Goal: Task Accomplishment & Management: Manage account settings

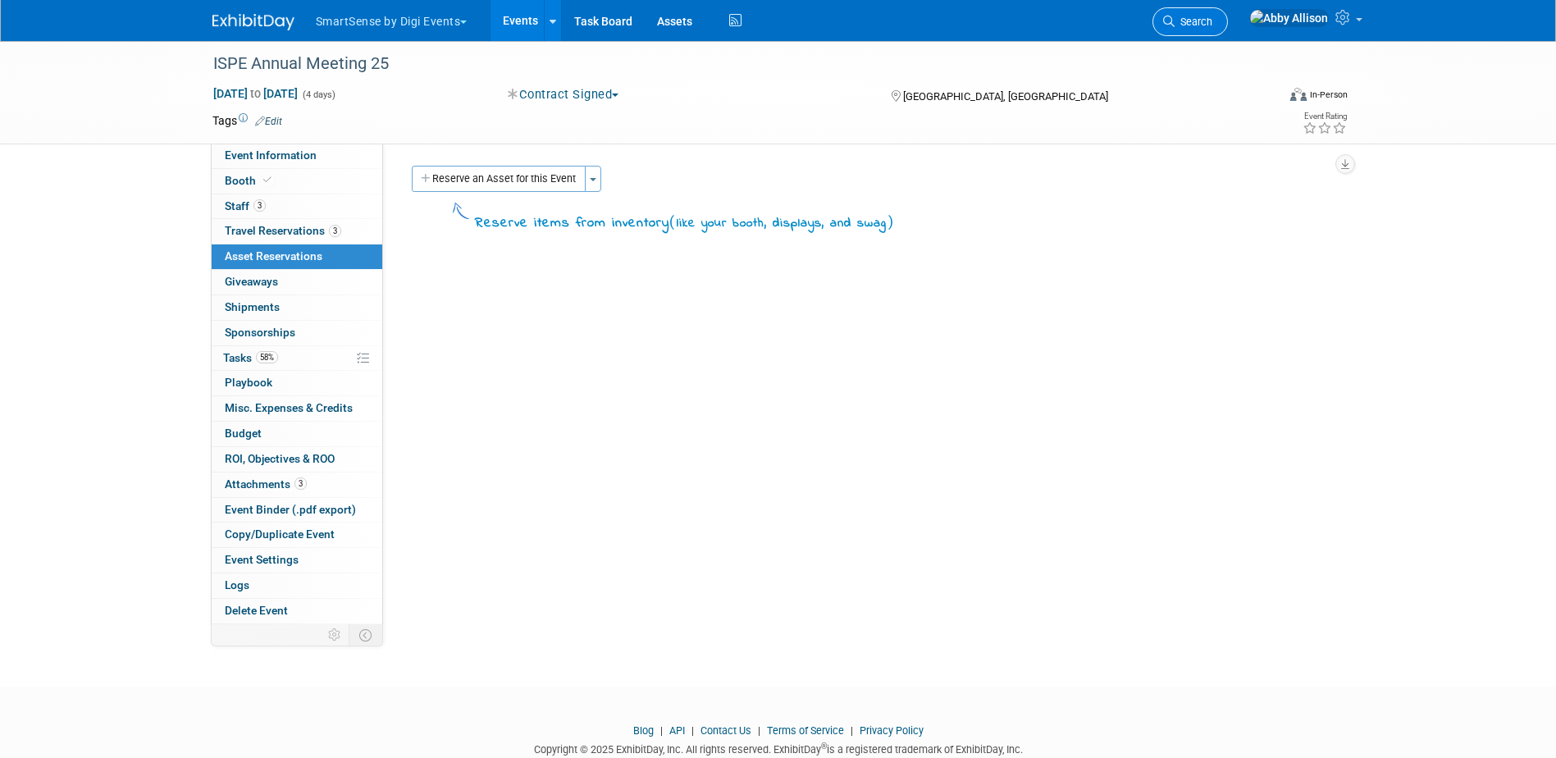
click at [1161, 32] on link "Search" at bounding box center [1189, 21] width 75 height 29
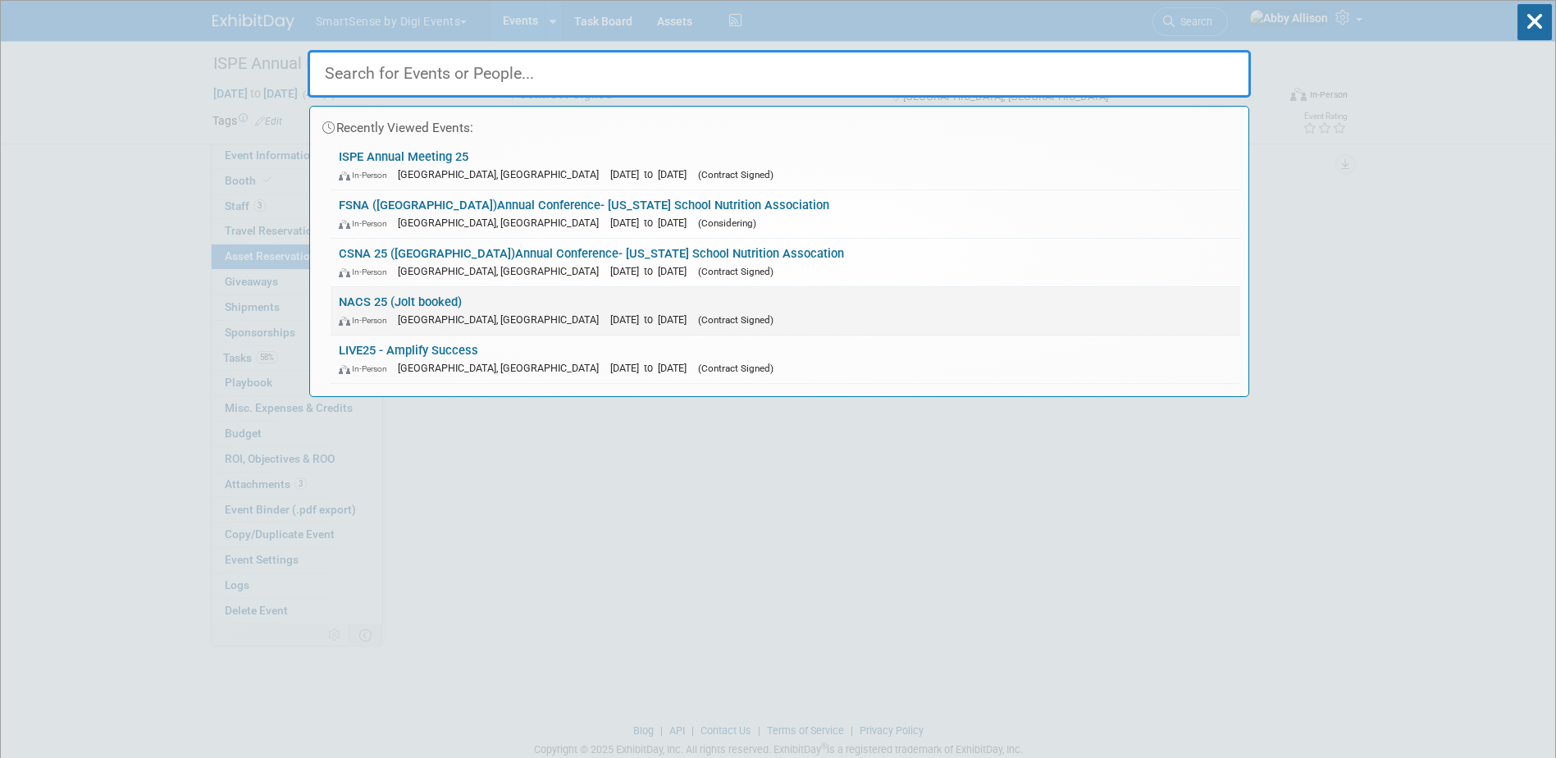
click at [362, 323] on span "In-Person" at bounding box center [367, 320] width 56 height 11
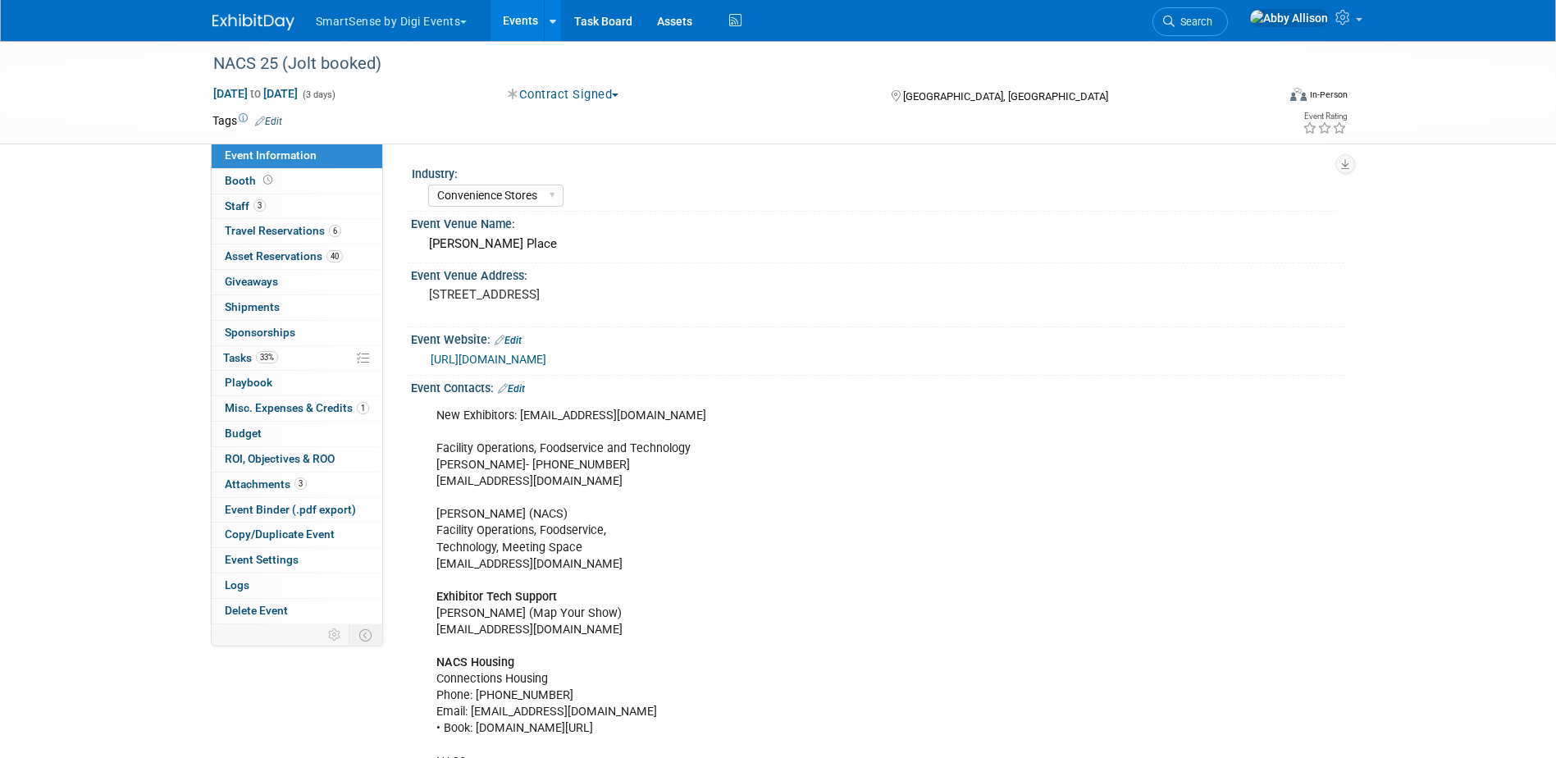
select select "Convenience Stores"
click at [271, 236] on span "Travel Reservations 6" at bounding box center [283, 230] width 116 height 13
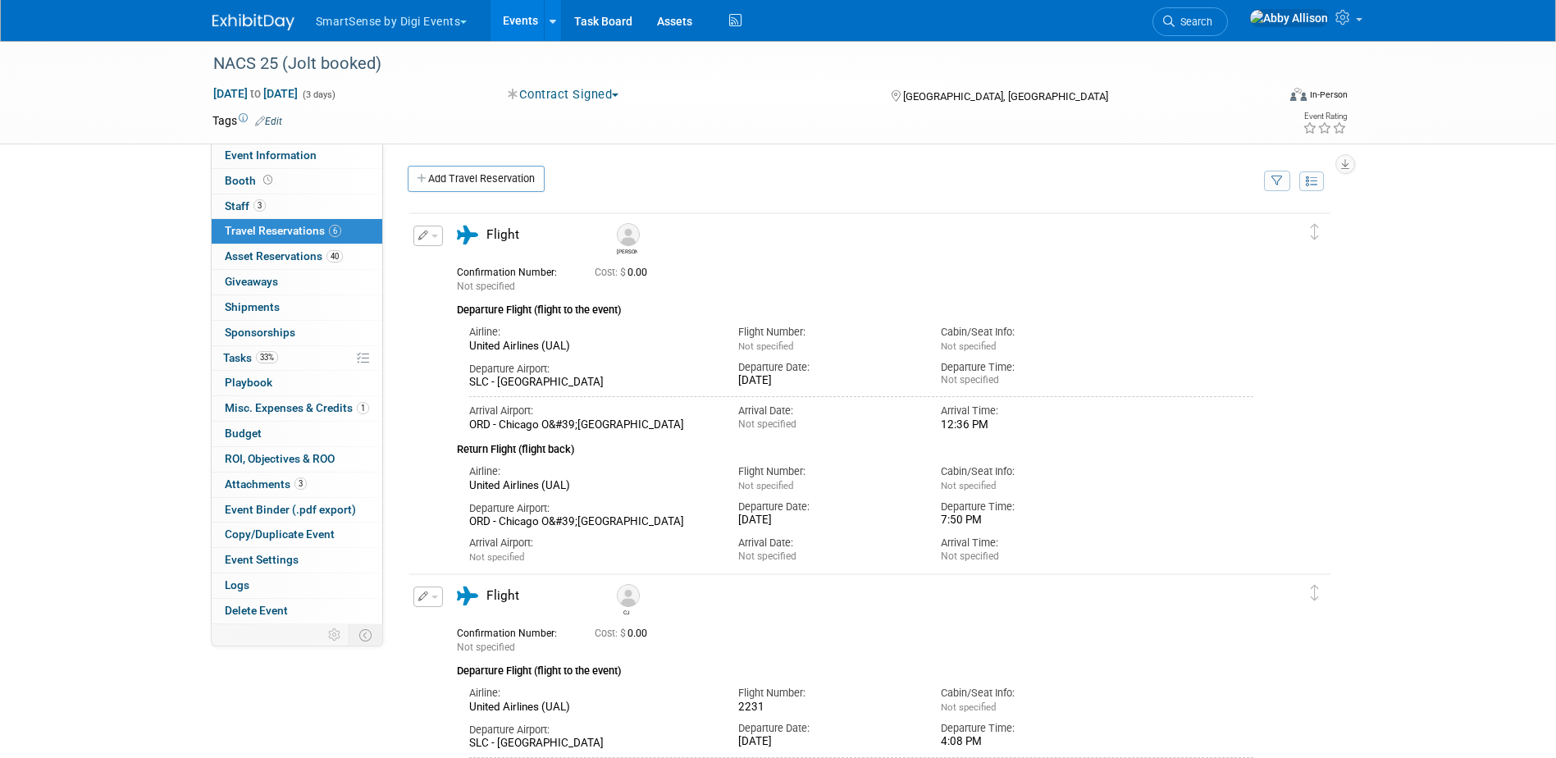
click at [434, 237] on span "button" at bounding box center [434, 236] width 7 height 3
click at [462, 262] on button "Edit Reservation" at bounding box center [483, 265] width 139 height 24
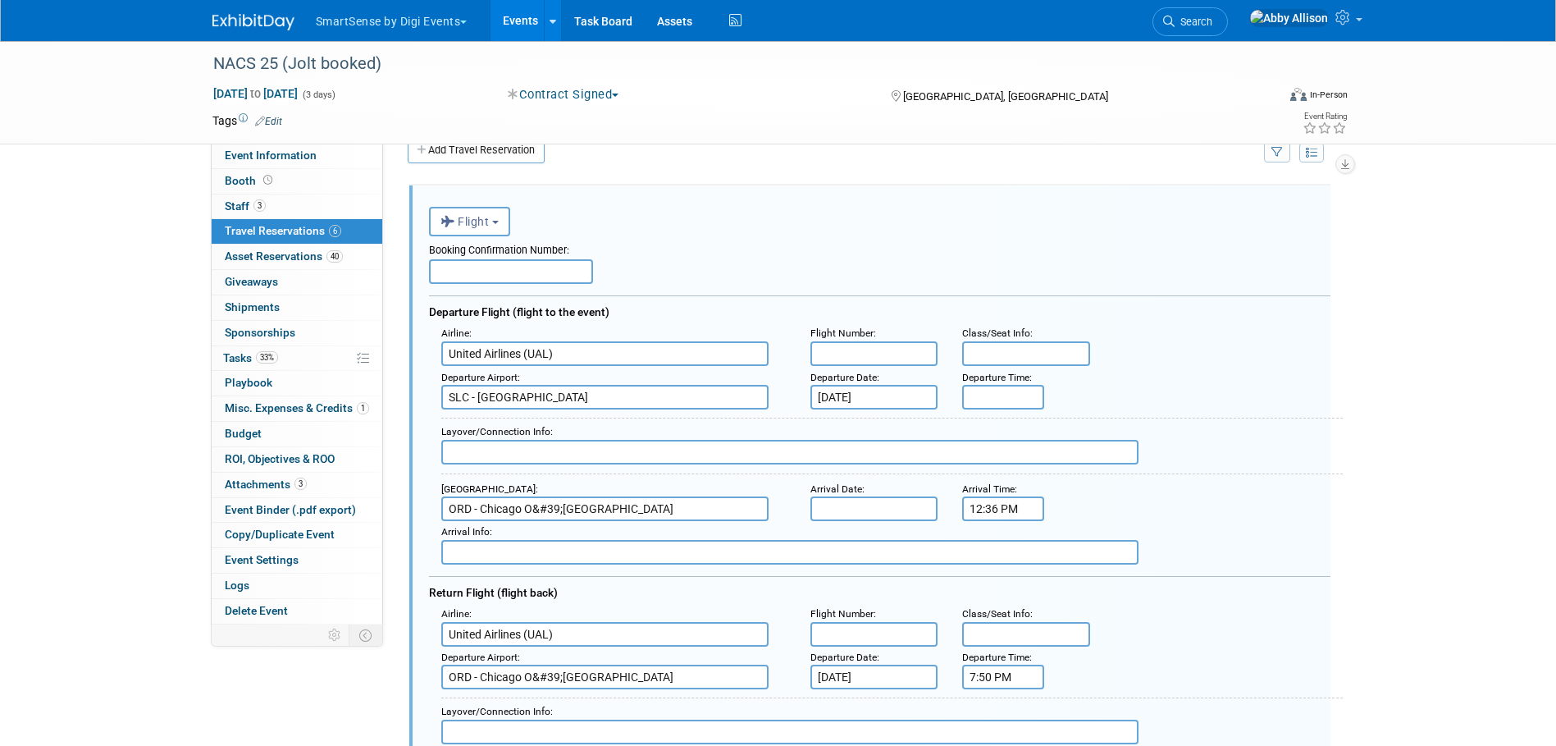
click at [855, 359] on input "text" at bounding box center [874, 353] width 128 height 25
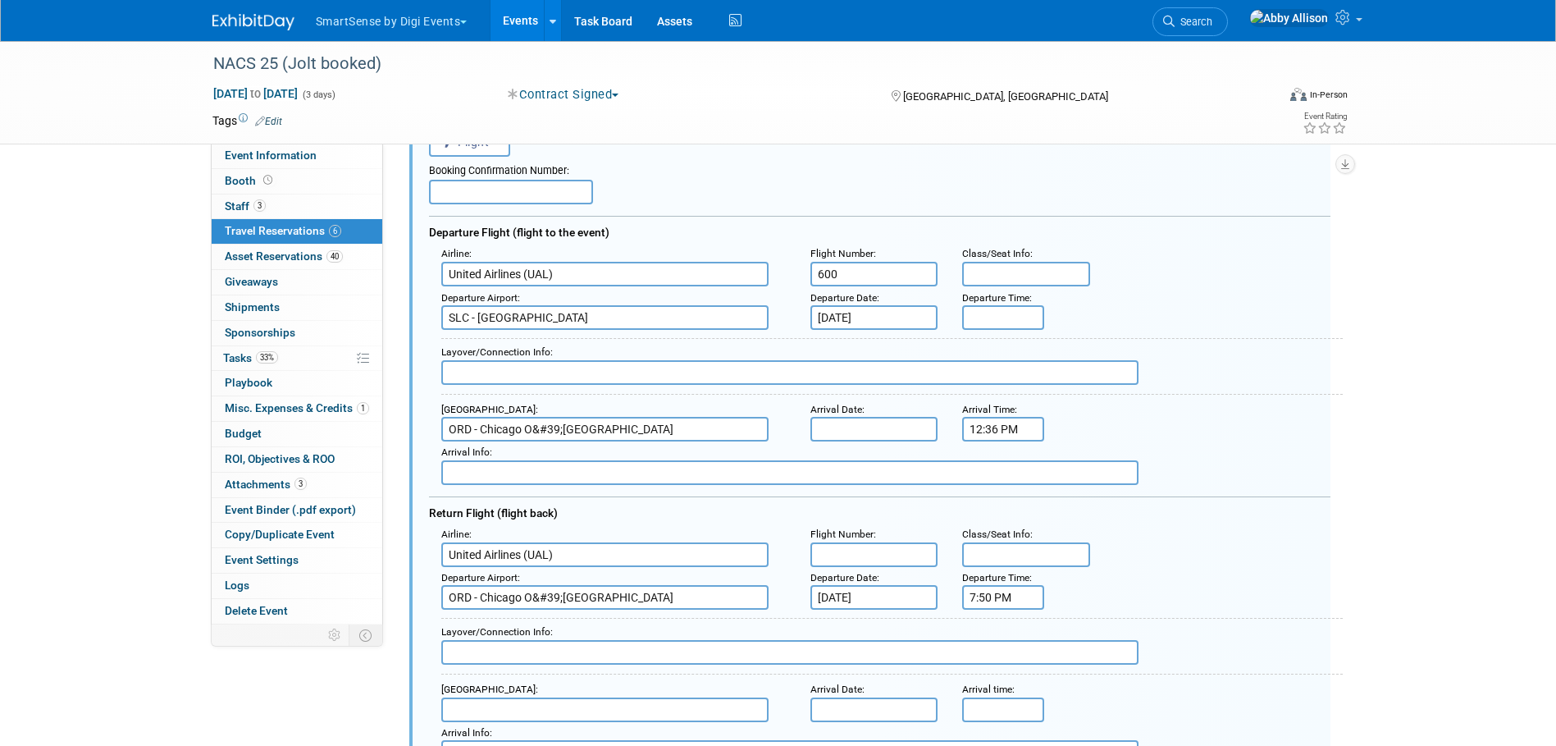
scroll to position [111, 0]
type input "600"
click at [843, 552] on input "text" at bounding box center [874, 552] width 128 height 25
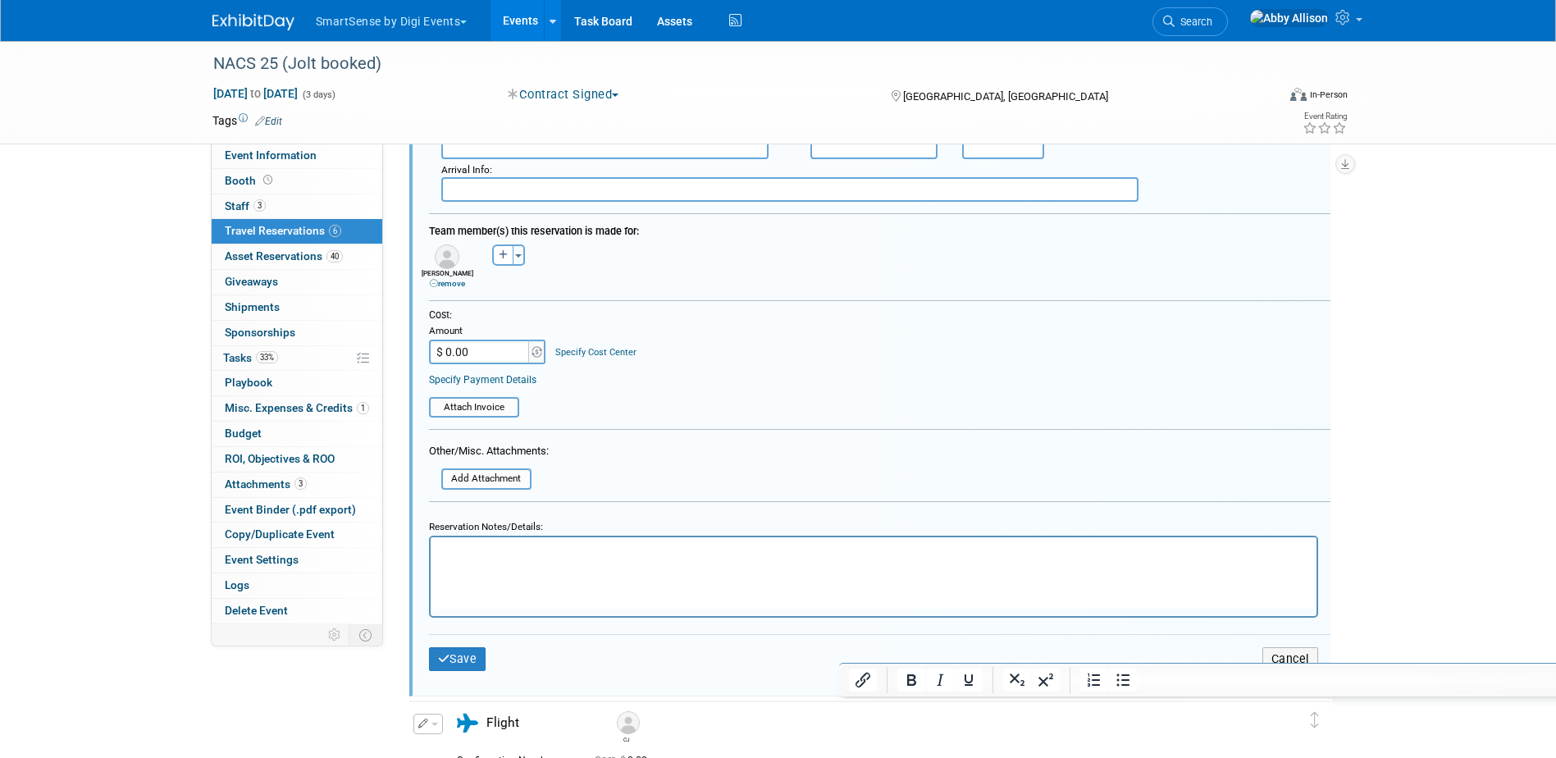
scroll to position [685, 0]
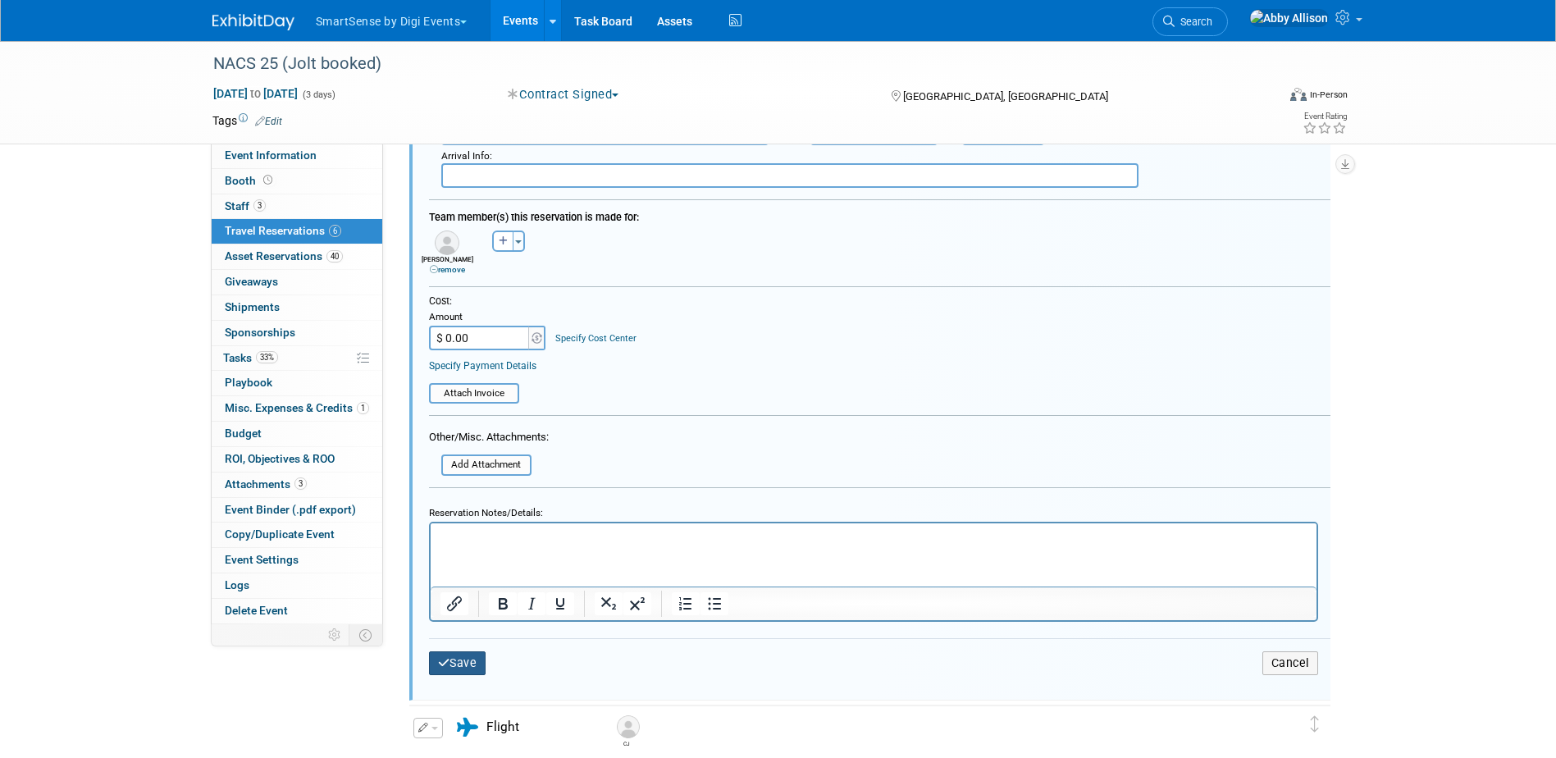
type input "303"
click at [458, 670] on button "Save" at bounding box center [457, 663] width 57 height 24
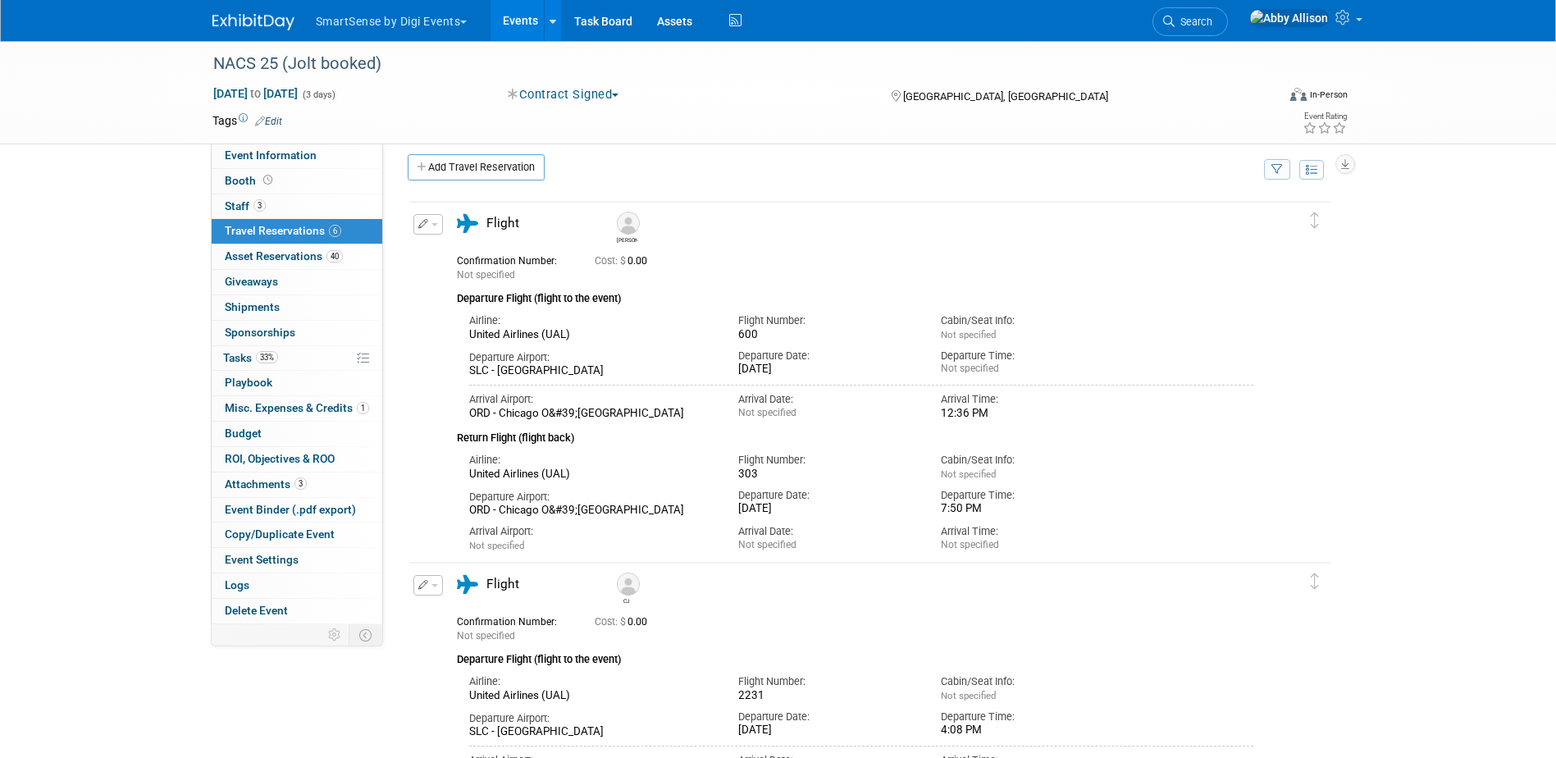
scroll to position [0, 0]
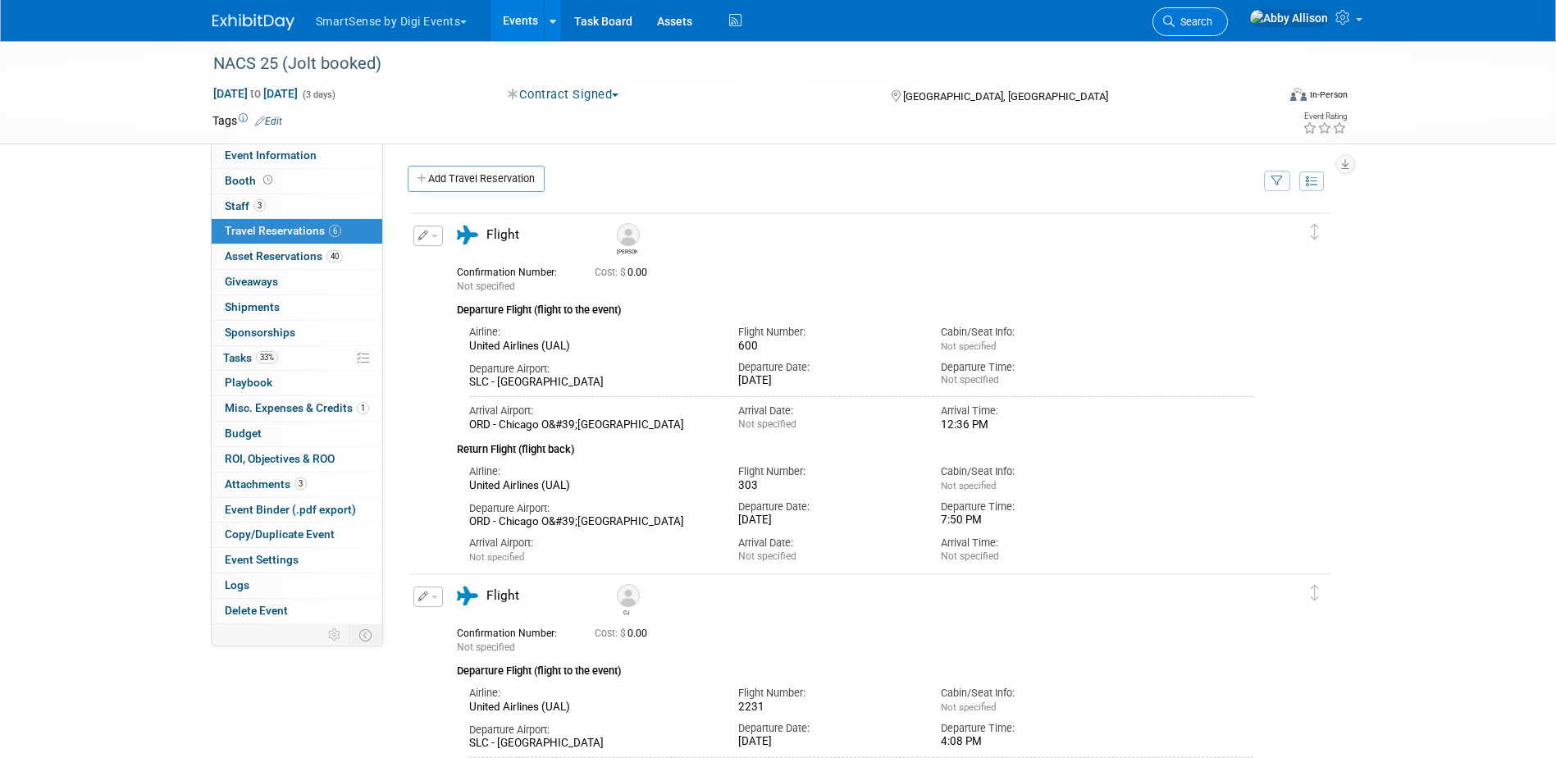
click at [1212, 16] on span "Search" at bounding box center [1193, 22] width 38 height 12
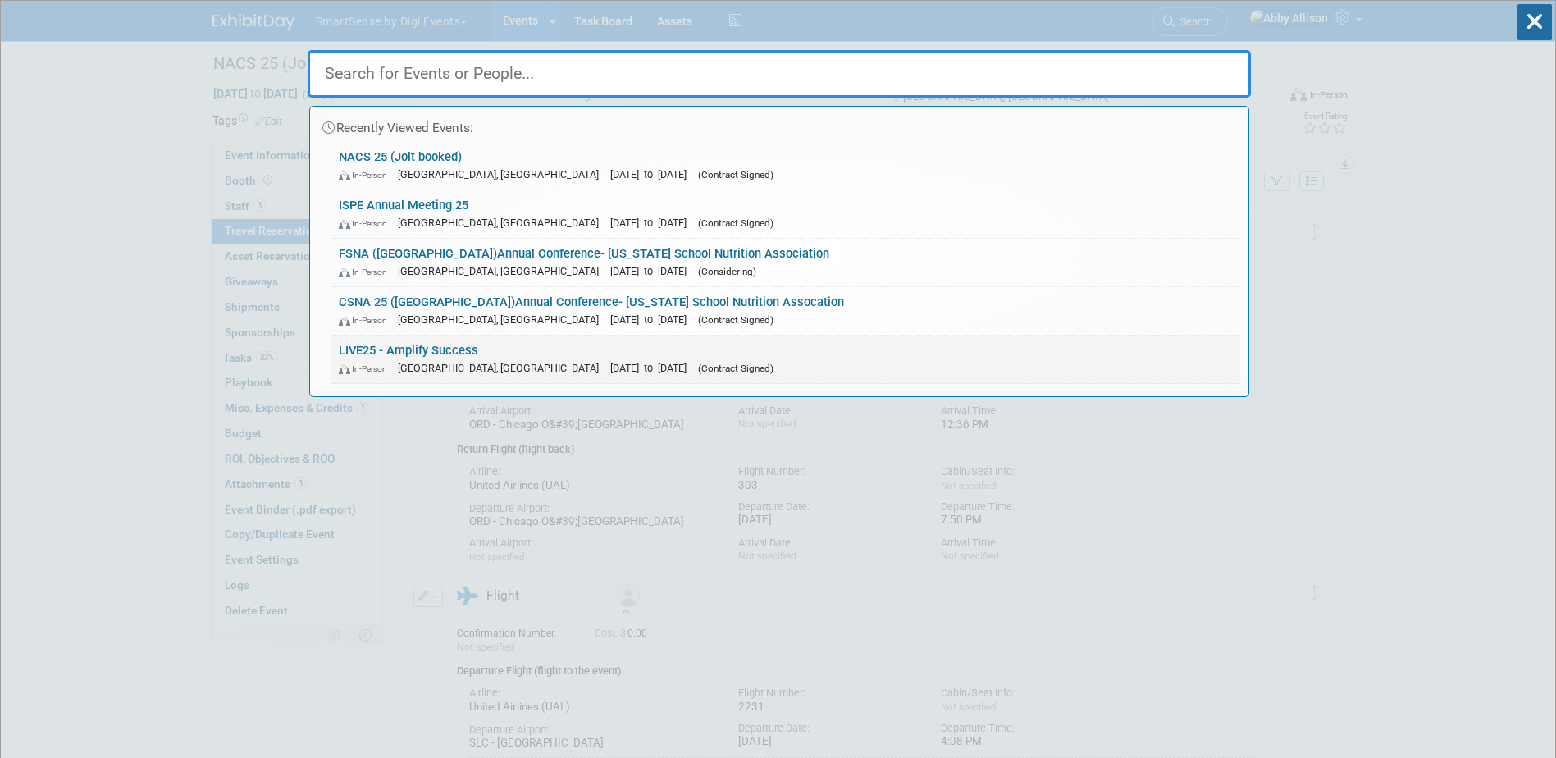
click at [388, 363] on div "In-Person Nashville, TN Oct 21, 2025 to Oct 24, 2025 (Contract Signed)" at bounding box center [785, 367] width 893 height 17
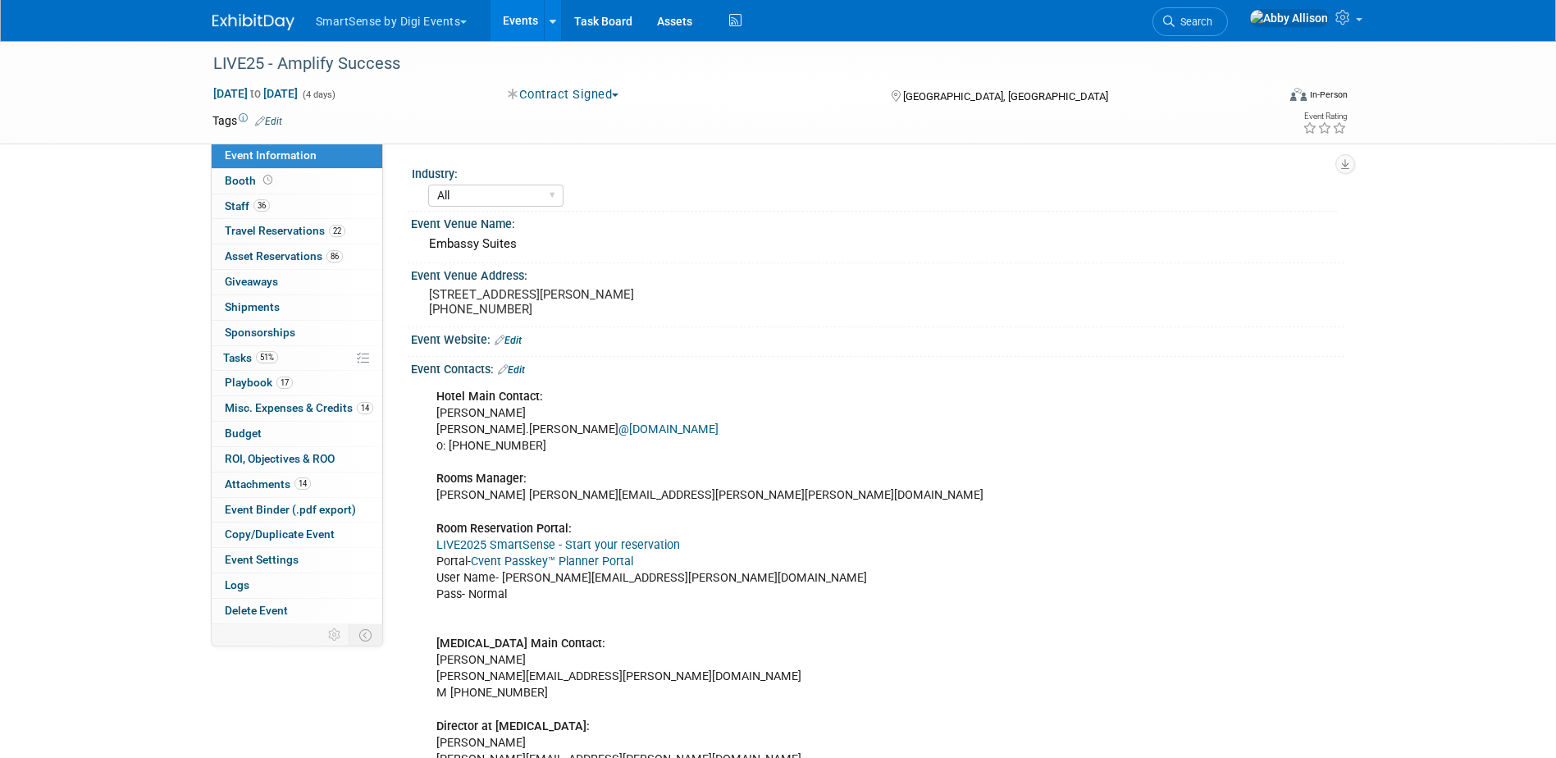
select select "All"
click at [542, 304] on pre "708 Demonbreun Street, Nashville, TN 37203 (615) 736-7100" at bounding box center [605, 302] width 353 height 30
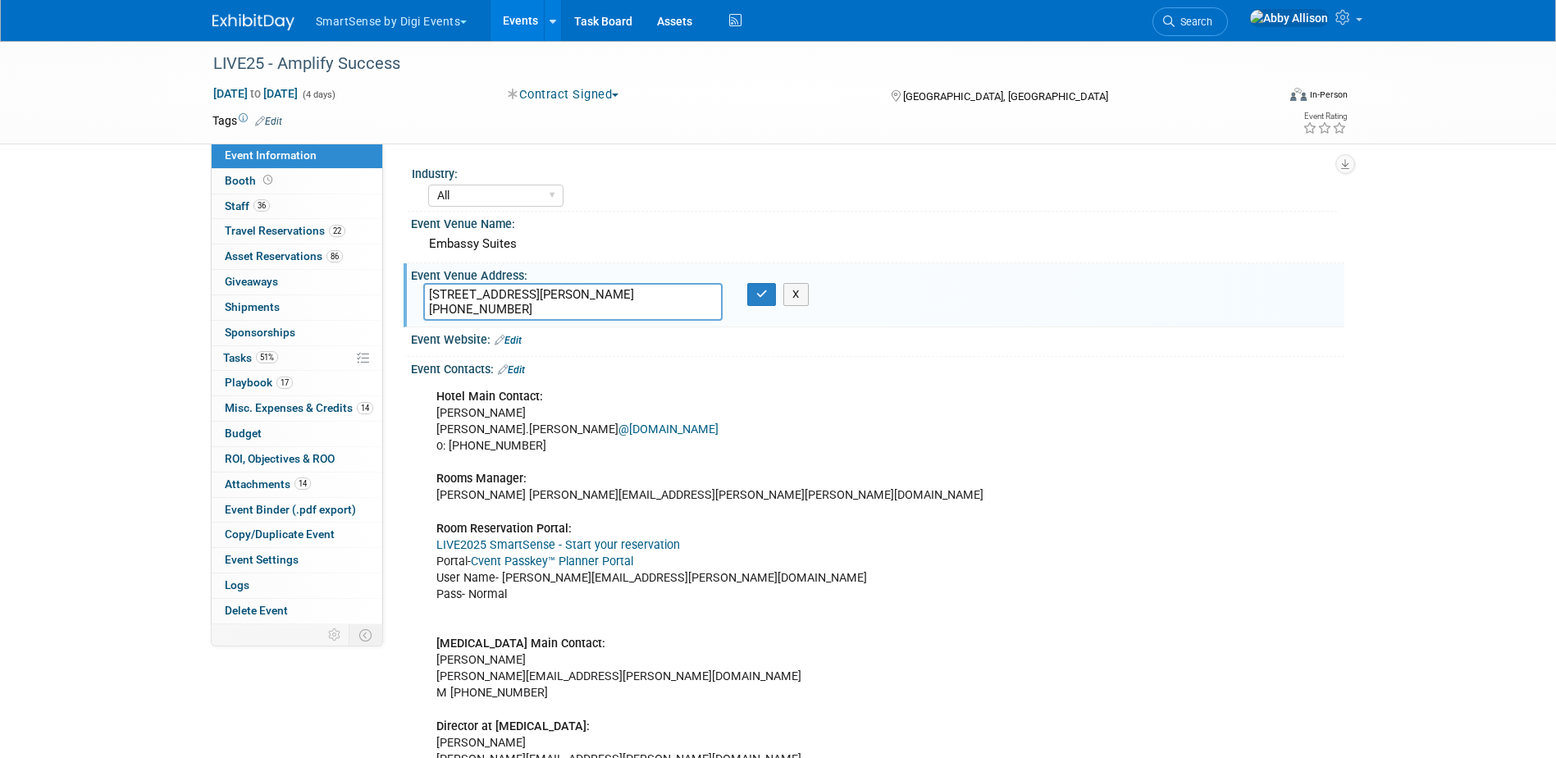
drag, startPoint x: 680, startPoint y: 292, endPoint x: 428, endPoint y: 292, distance: 251.8
click at [428, 292] on textarea "708 Demonbreun Street, Nashville, TN 37203 (615) 736-7100" at bounding box center [572, 302] width 299 height 38
click at [758, 292] on icon "button" at bounding box center [761, 294] width 11 height 11
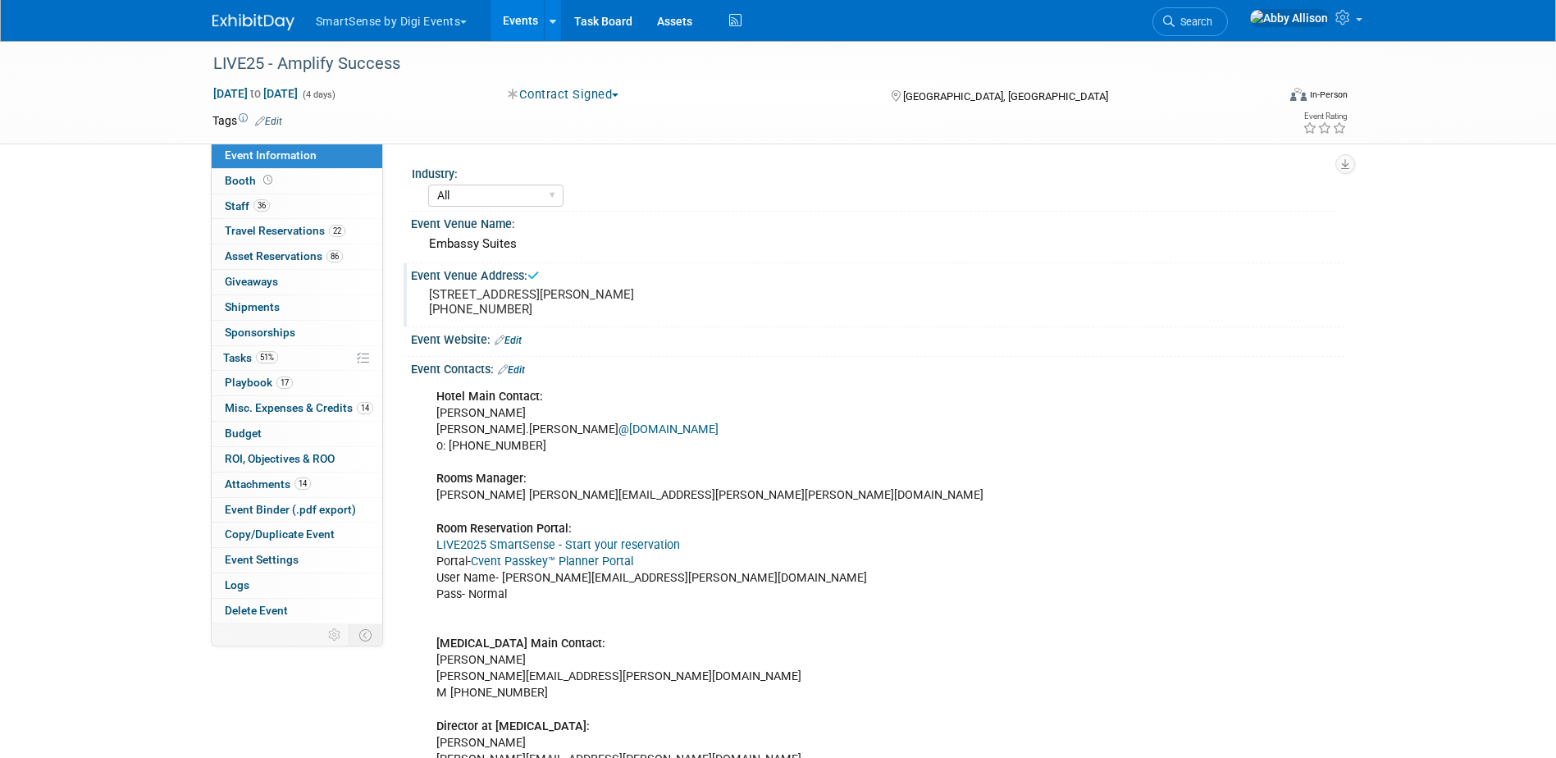
click at [596, 556] on link "Cvent Passkey™ Planner Portal" at bounding box center [552, 561] width 162 height 14
